Goal: Transaction & Acquisition: Purchase product/service

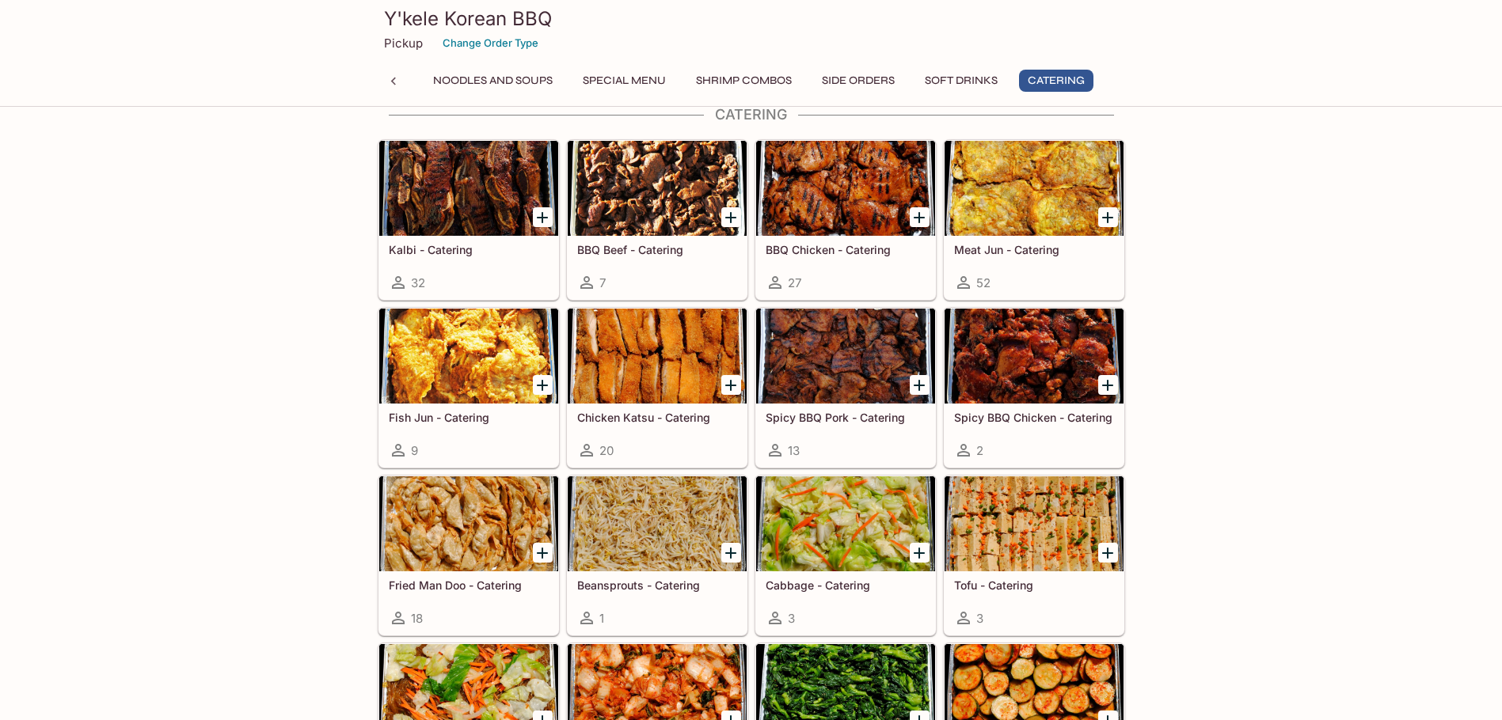
scroll to position [3166, 0]
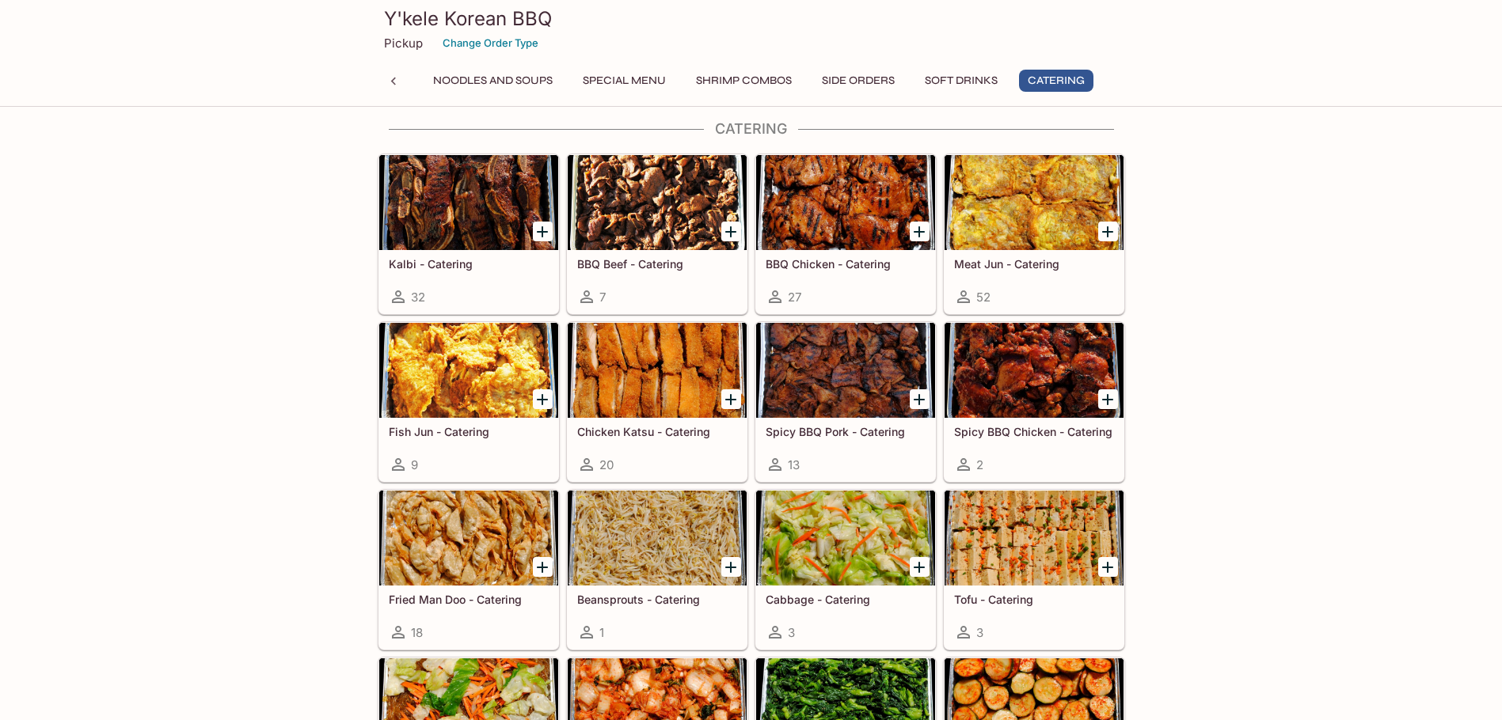
click at [537, 229] on icon "Add Kalbi - Catering" at bounding box center [542, 231] width 19 height 19
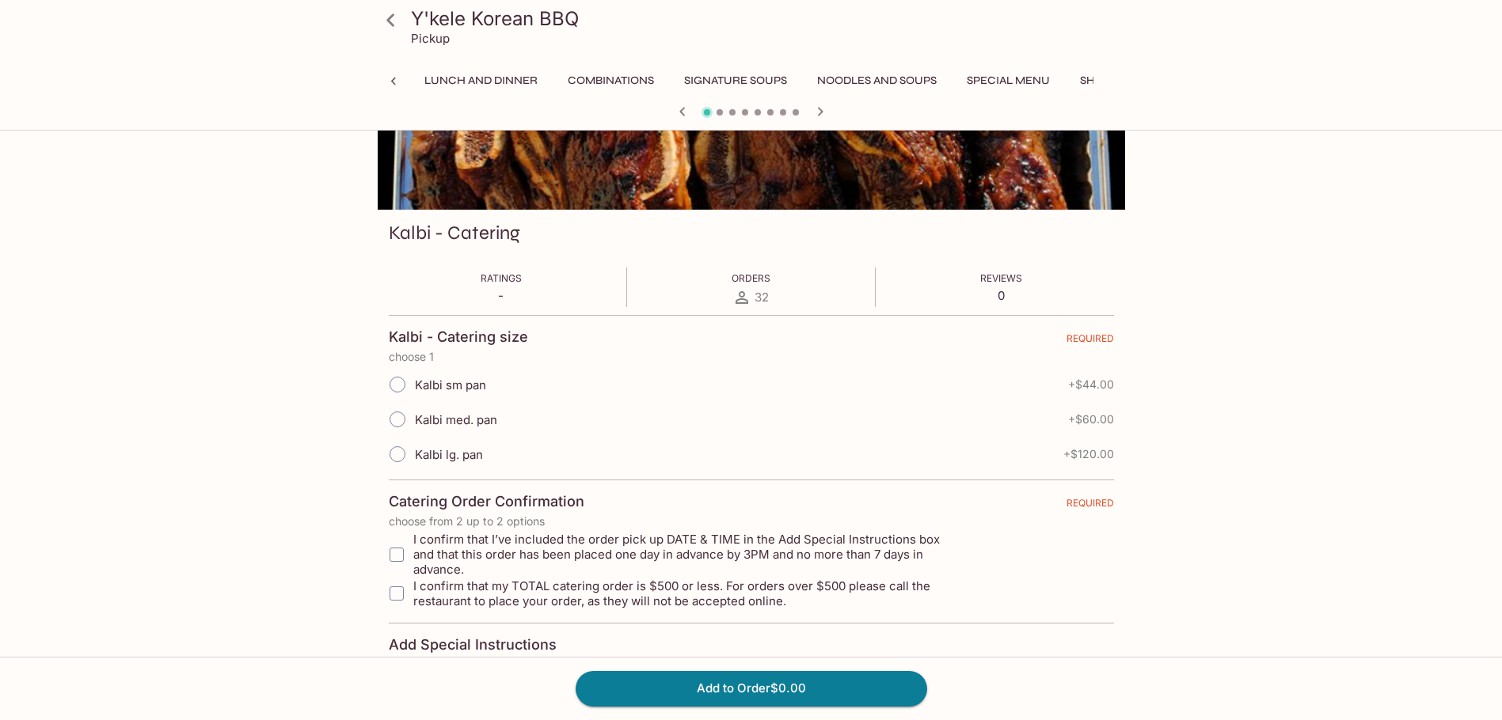
scroll to position [0, 392]
click at [402, 459] on input "Kalbi lg. pan" at bounding box center [397, 454] width 33 height 33
radio input "true"
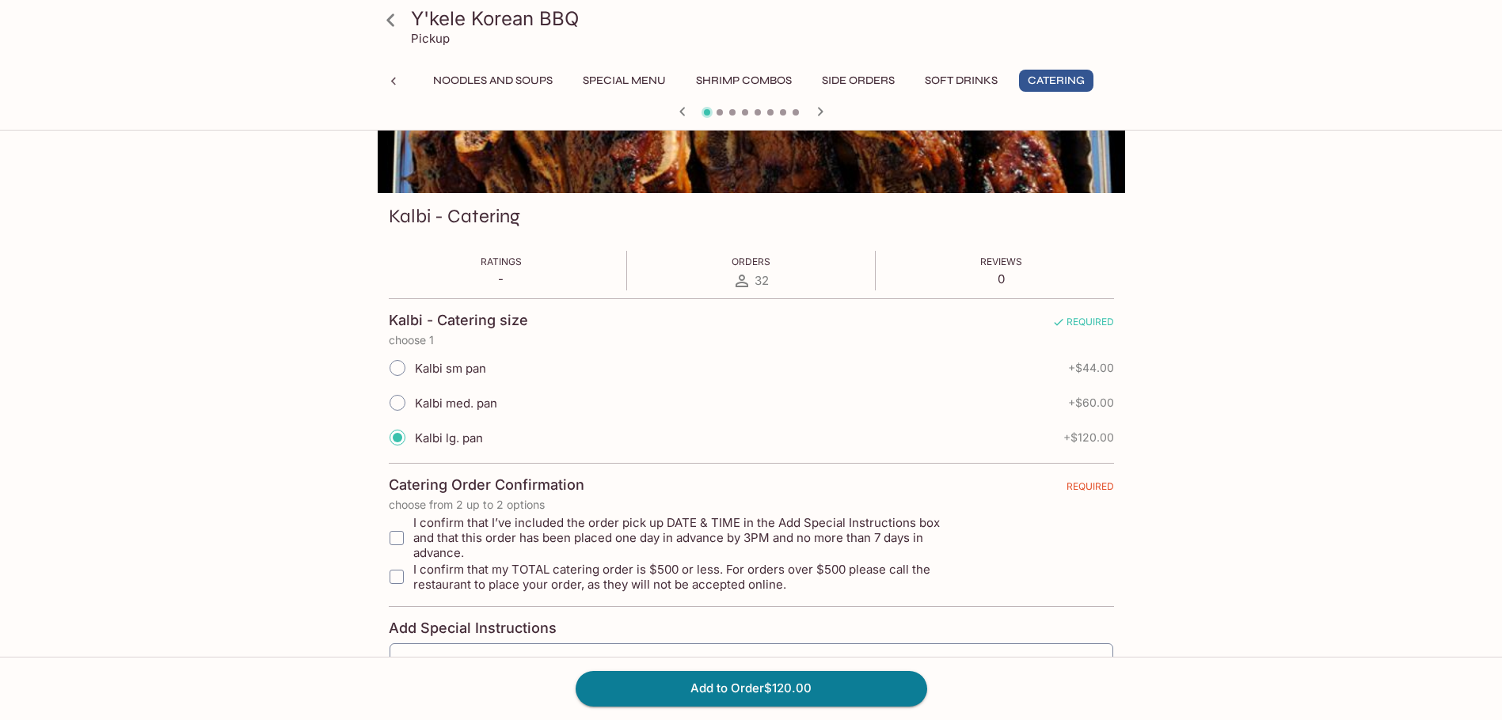
scroll to position [0, 0]
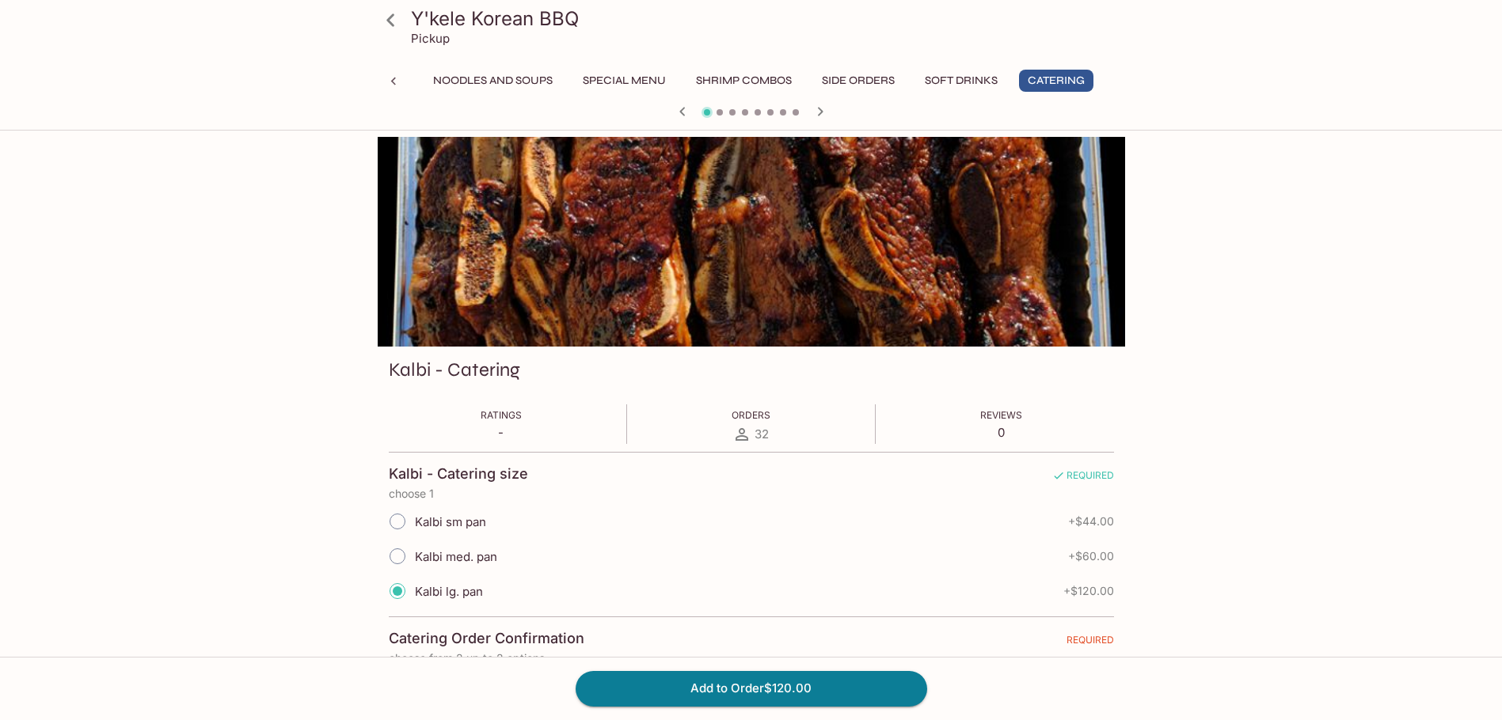
click at [392, 555] on input "Kalbi med. pan" at bounding box center [397, 556] width 33 height 33
click at [401, 520] on input "Kalbi sm pan" at bounding box center [397, 521] width 33 height 33
radio input "true"
click at [399, 553] on input "Kalbi med. pan" at bounding box center [397, 556] width 33 height 33
click at [395, 587] on input "Kalbi lg. pan" at bounding box center [397, 591] width 33 height 33
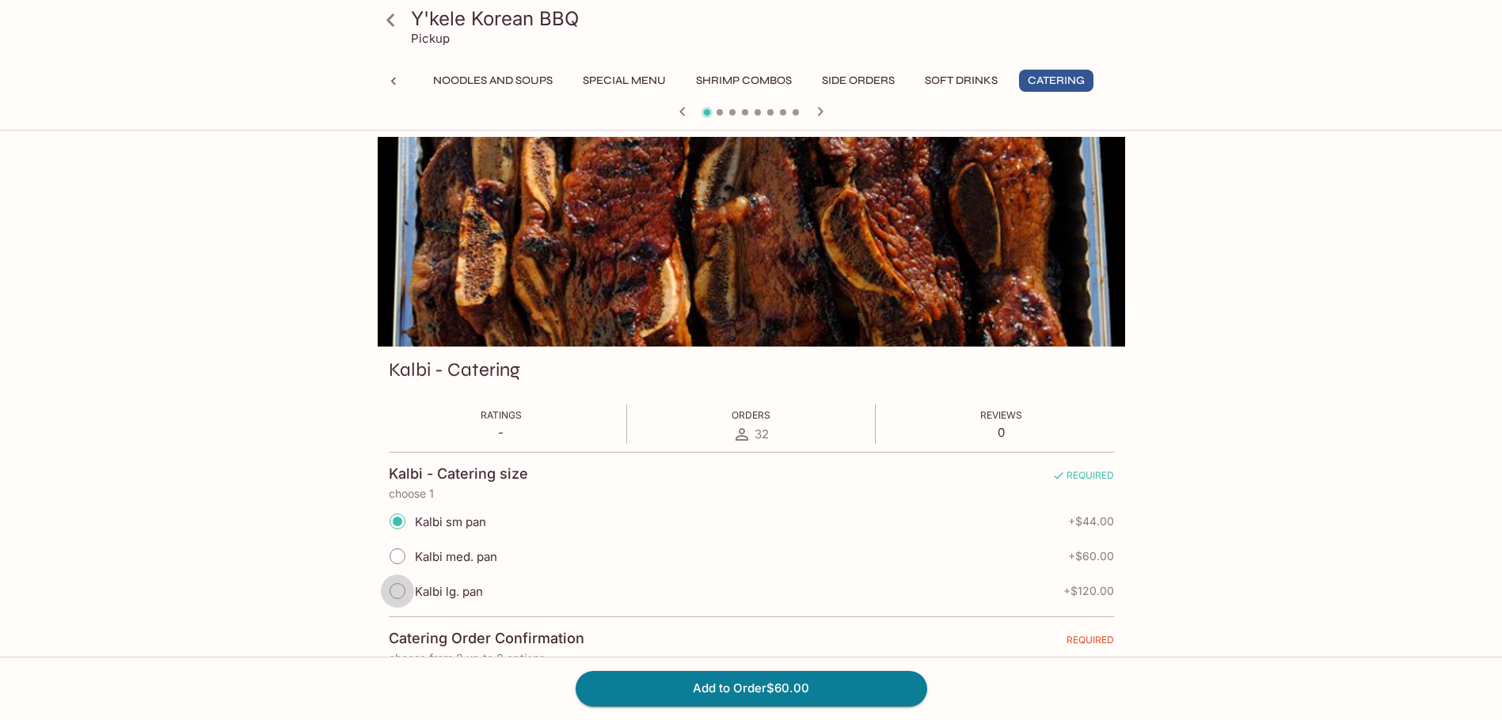
radio input "true"
click at [685, 110] on icon "button" at bounding box center [682, 111] width 19 height 19
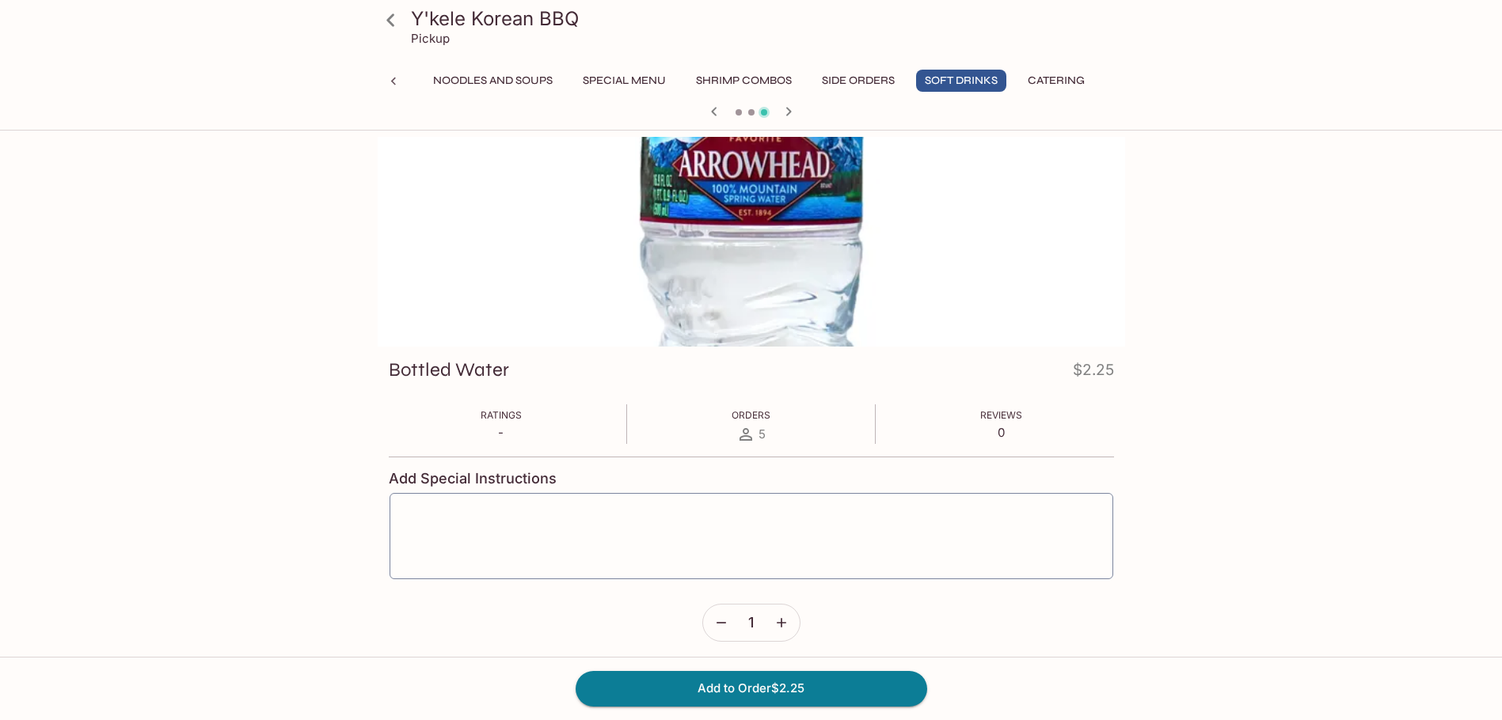
click at [685, 110] on div at bounding box center [751, 113] width 760 height 24
click at [1063, 85] on button "Catering" at bounding box center [1056, 81] width 74 height 22
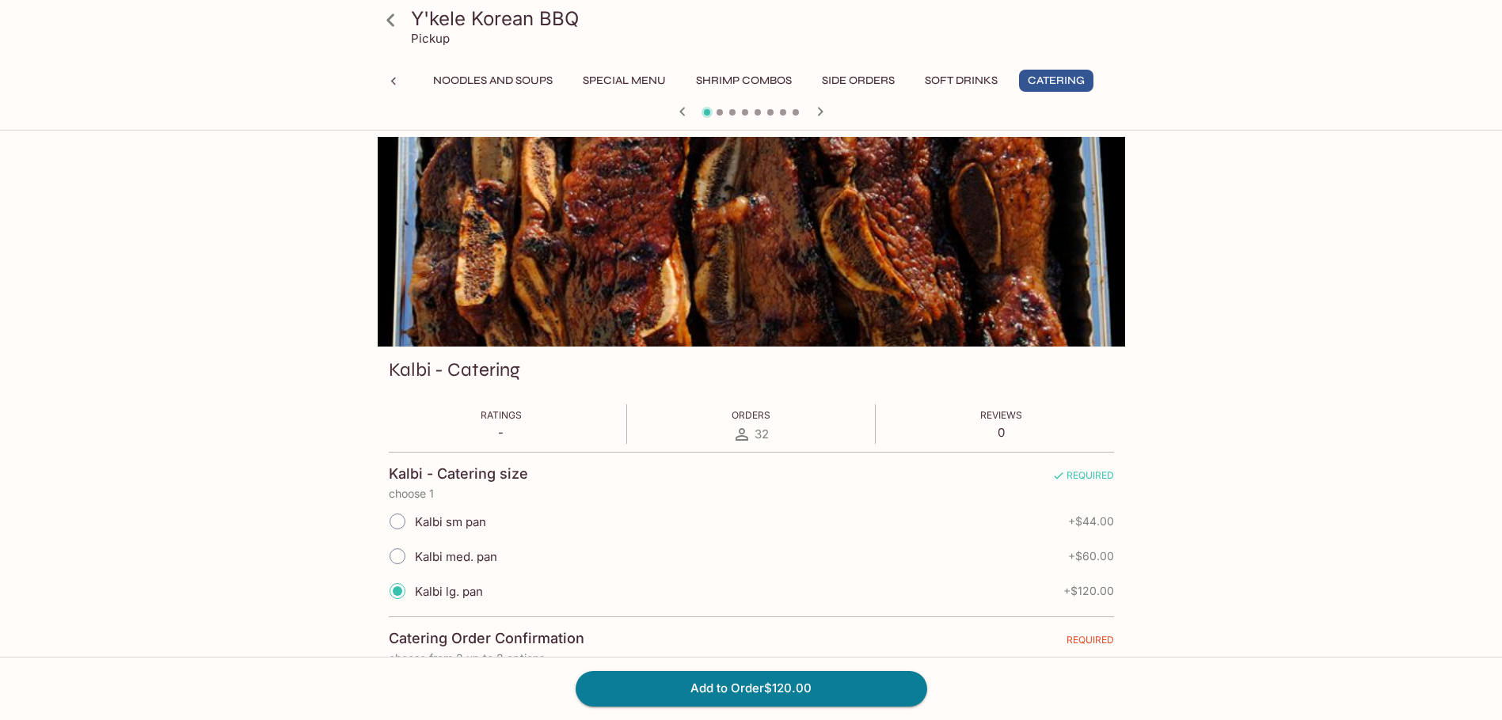
click at [396, 27] on icon at bounding box center [391, 20] width 28 height 28
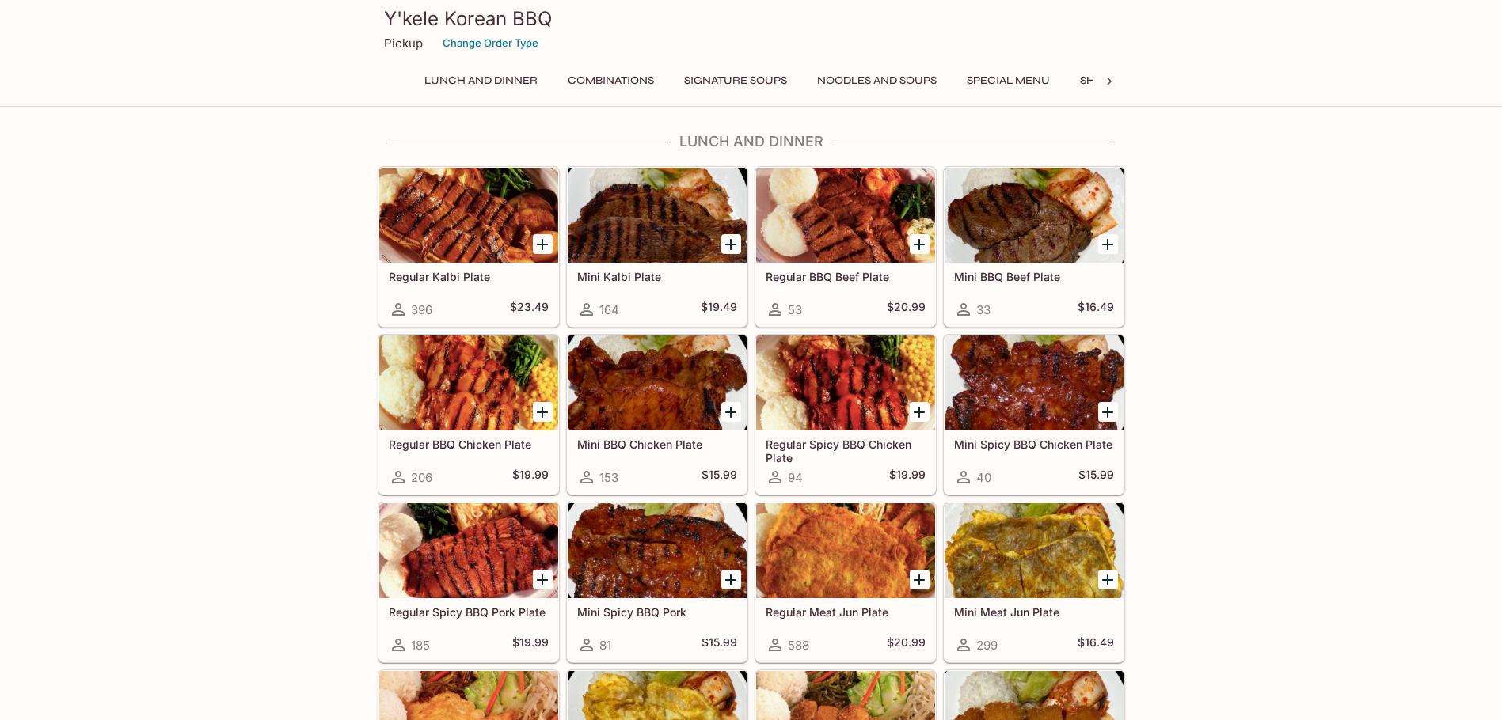
click at [1110, 81] on icon at bounding box center [1109, 82] width 5 height 8
click at [1057, 75] on button "Catering" at bounding box center [1056, 81] width 74 height 22
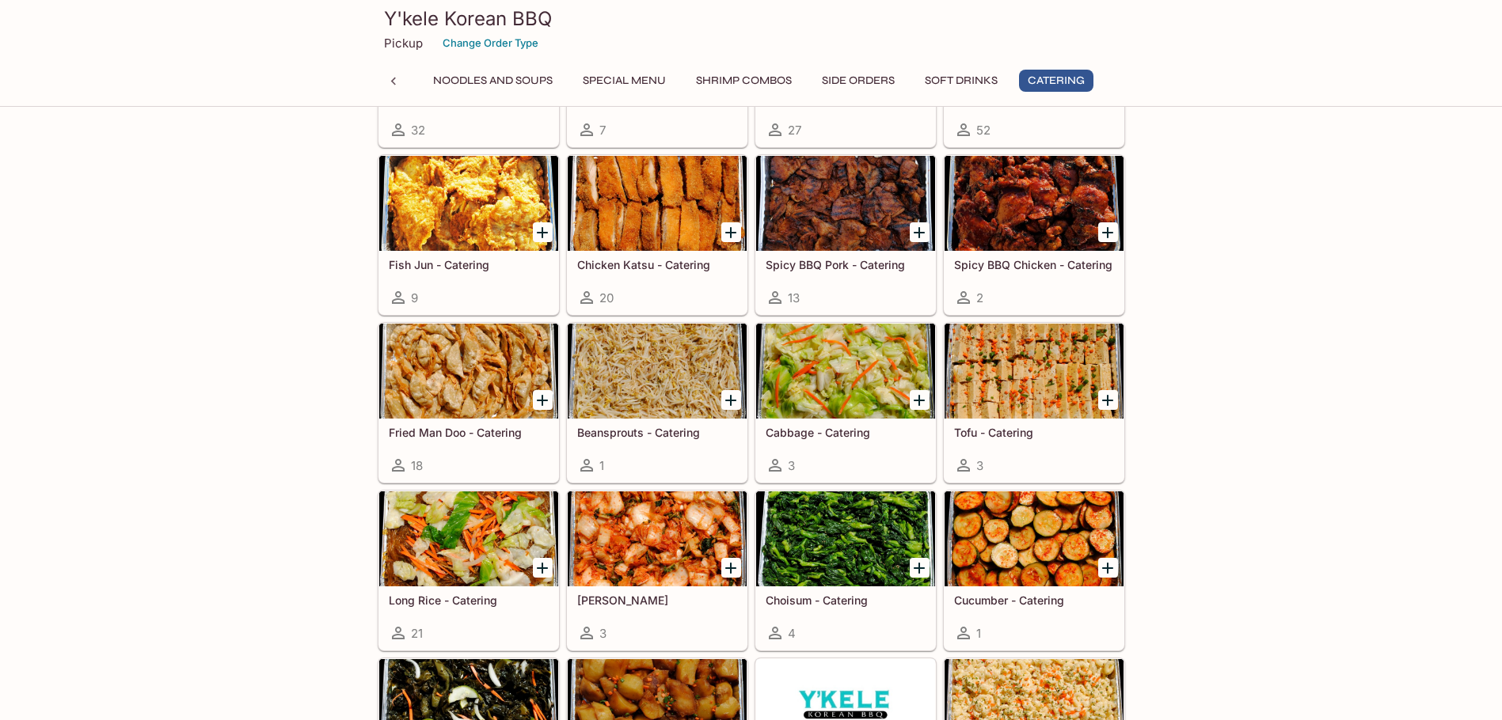
scroll to position [3283, 0]
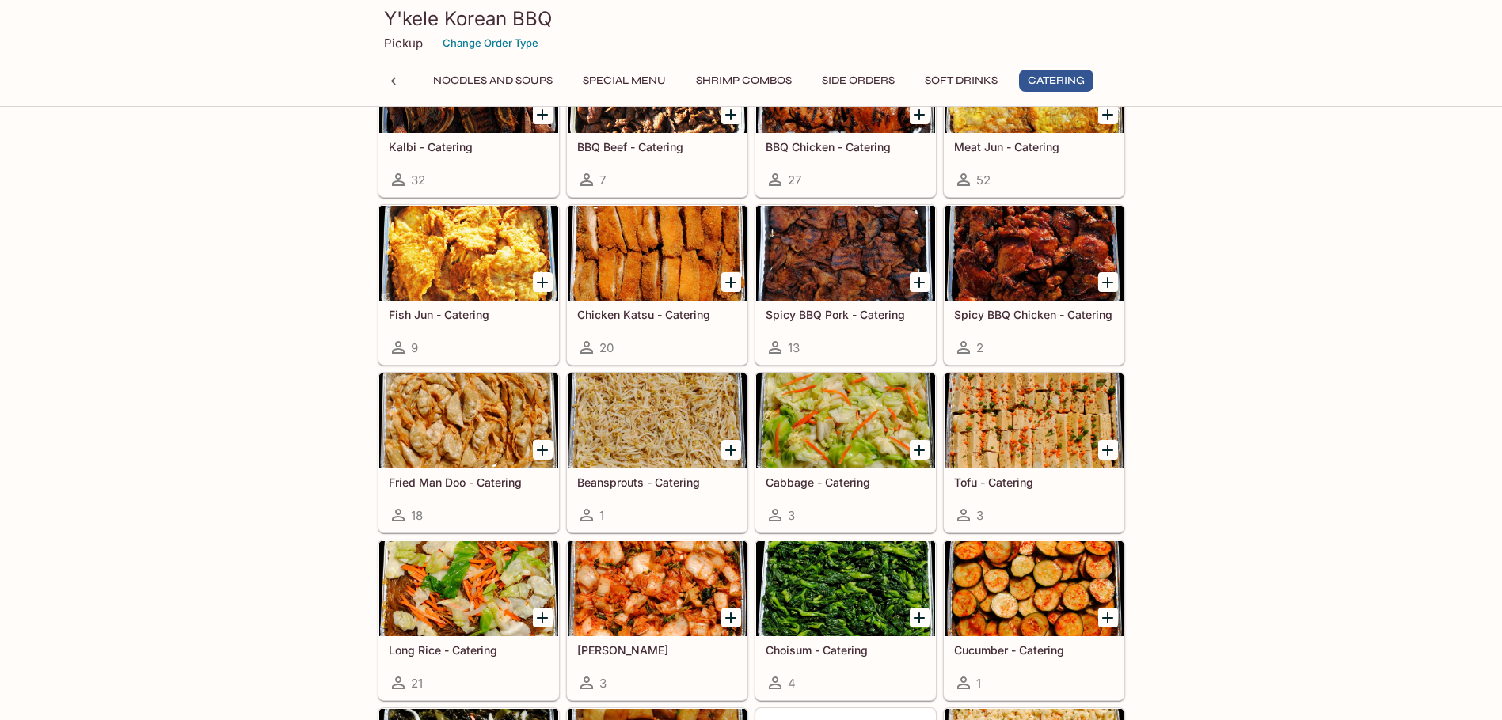
click at [725, 621] on icon "Add Kimchi - Catering" at bounding box center [730, 618] width 19 height 19
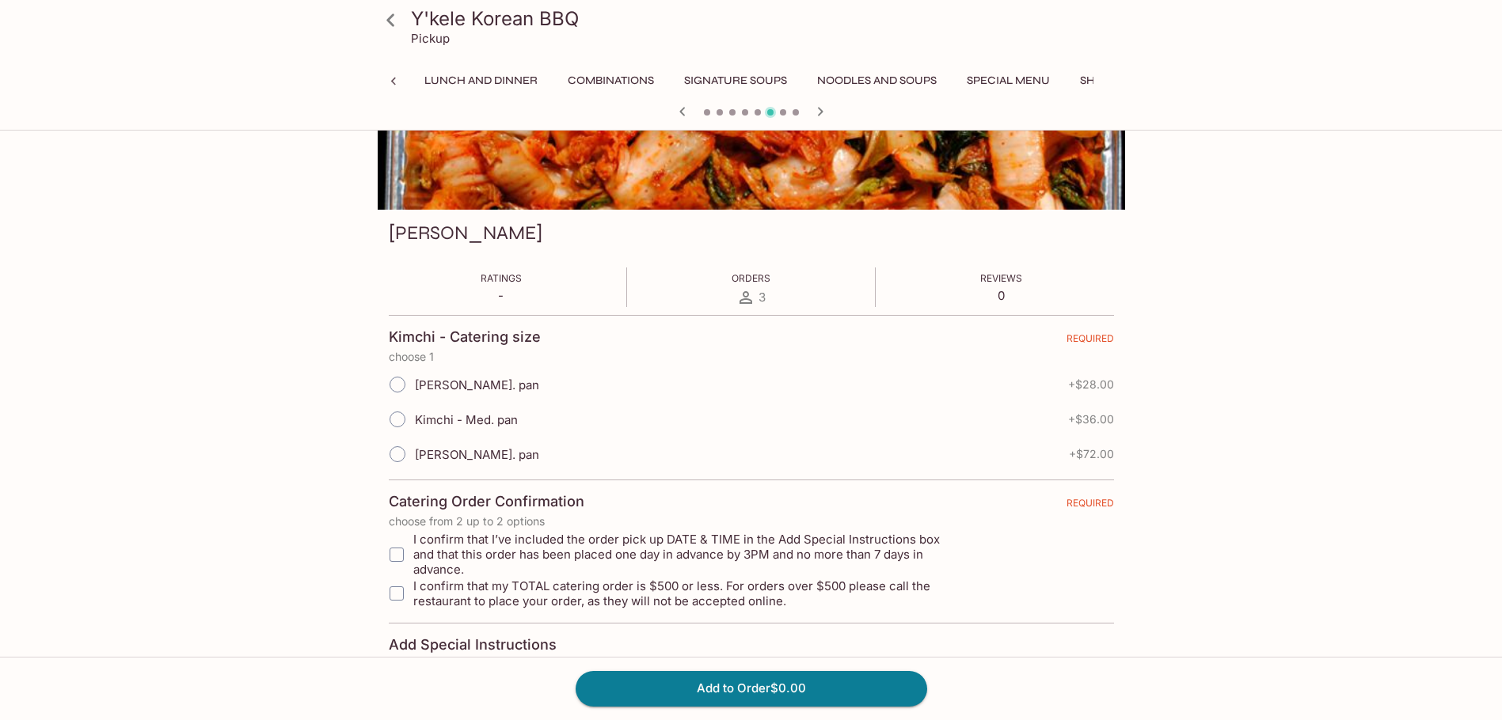
scroll to position [0, 392]
drag, startPoint x: 719, startPoint y: 480, endPoint x: 725, endPoint y: 468, distance: 14.2
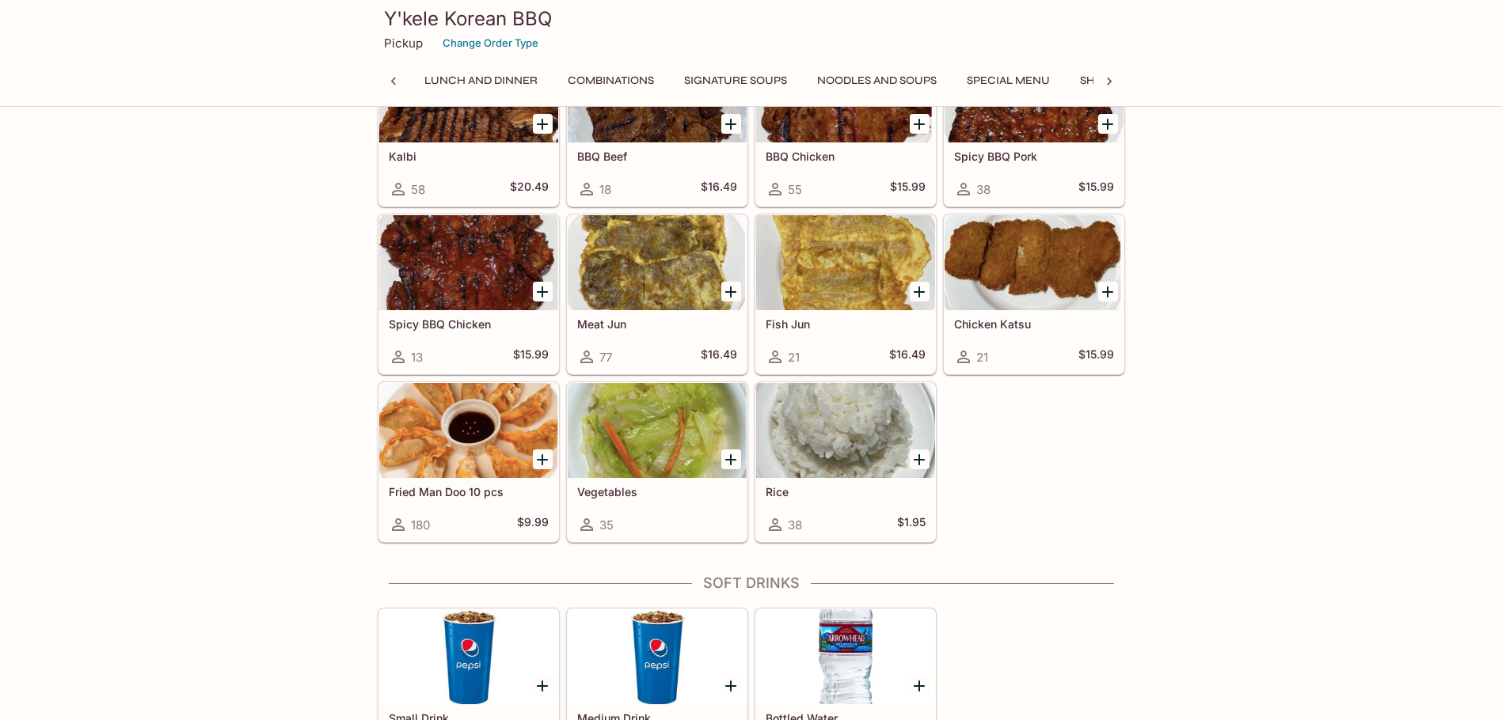
scroll to position [0, 201]
click at [1095, 454] on div "Kalbi 58 $20.49 BBQ Beef 18 $16.49 BBQ Chicken 55 $15.99 Spicy BBQ Pork 38 $15.…" at bounding box center [748, 291] width 754 height 503
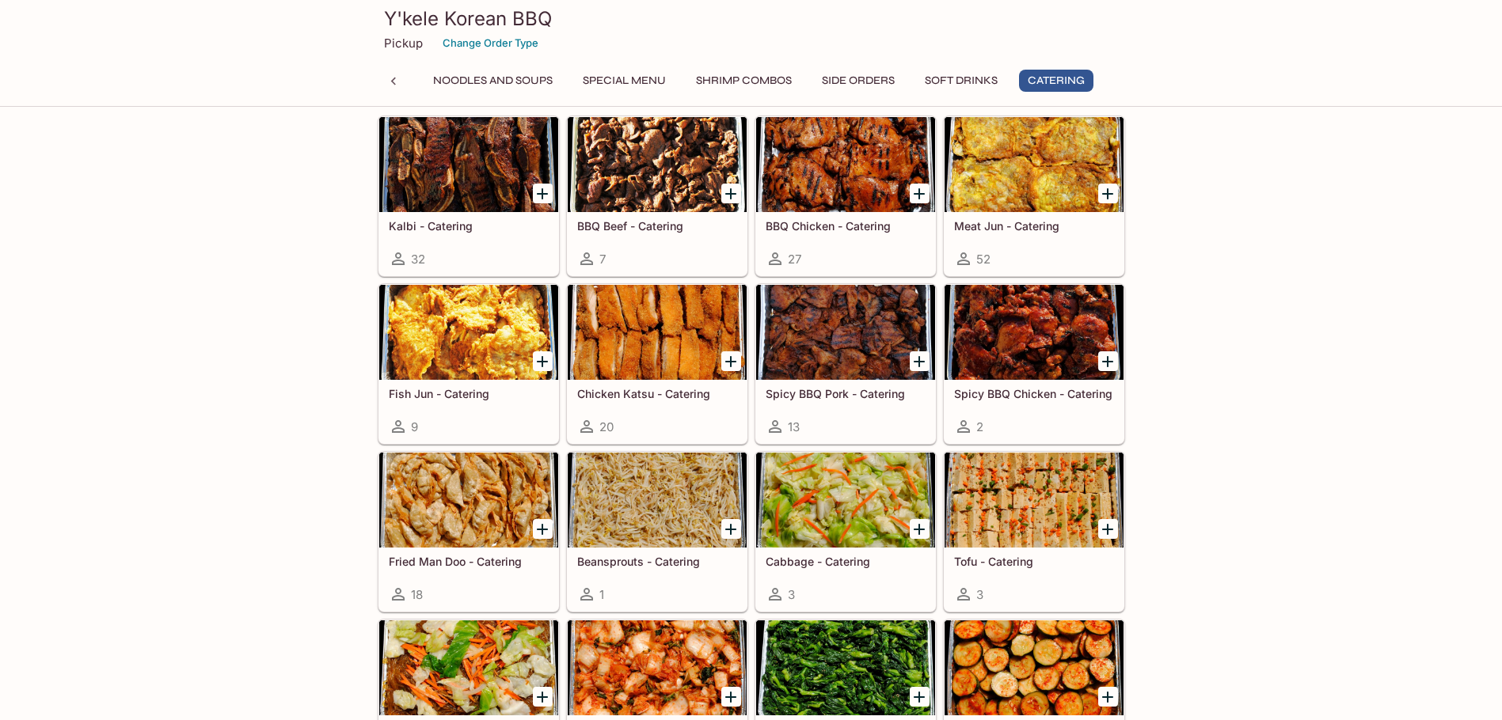
scroll to position [3046, 0]
